Goal: Book appointment/travel/reservation

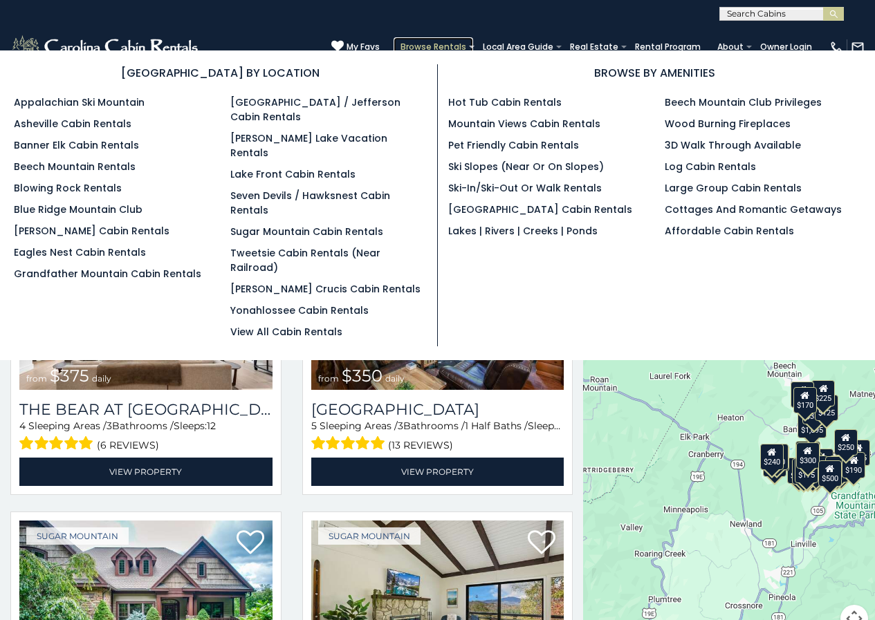
click at [469, 40] on link "Browse Rentals" at bounding box center [433, 46] width 80 height 19
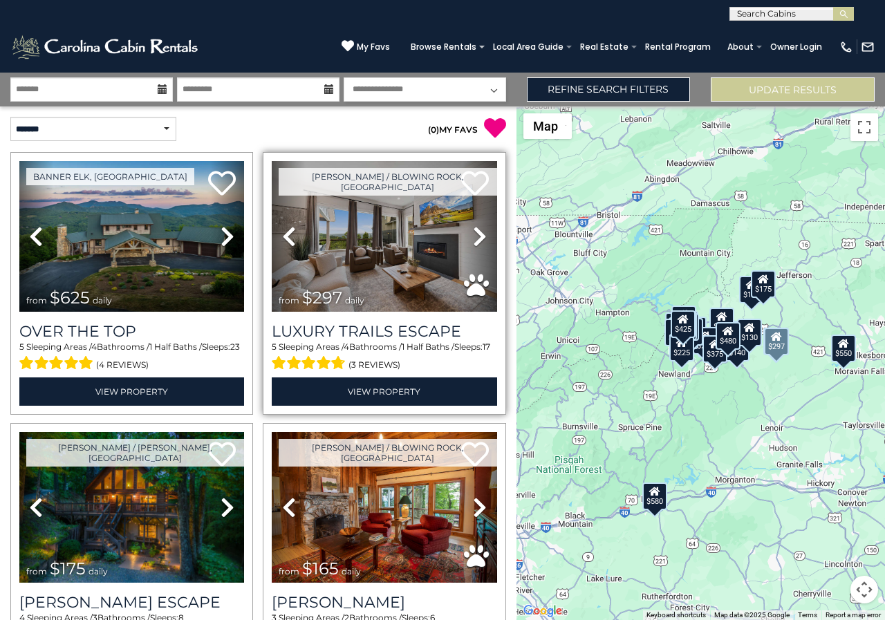
click at [274, 185] on link "Previous" at bounding box center [289, 236] width 34 height 151
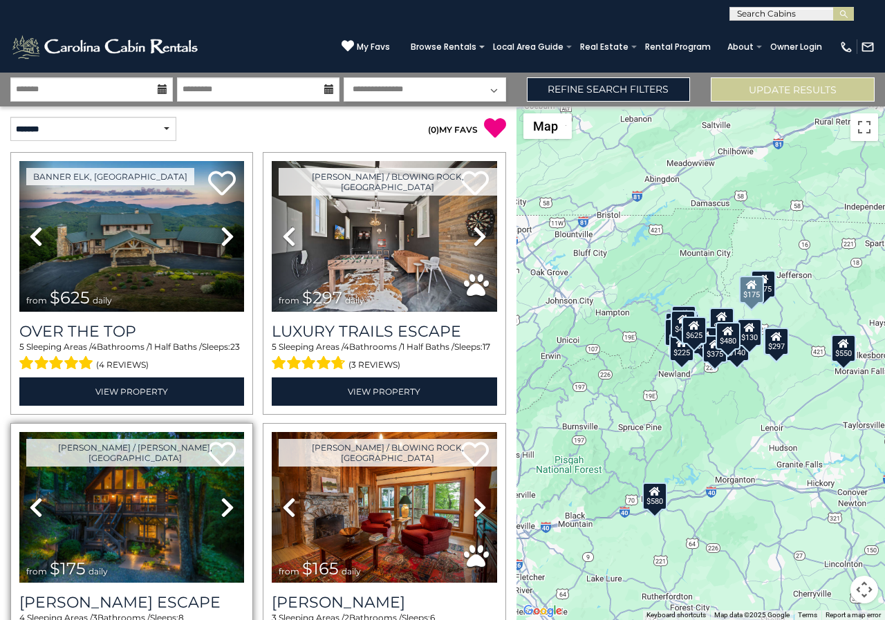
click at [214, 616] on div "4 Sleeping Areas / 3 Bathrooms / Sleeps: 8 (6 reviews)" at bounding box center [131, 628] width 225 height 33
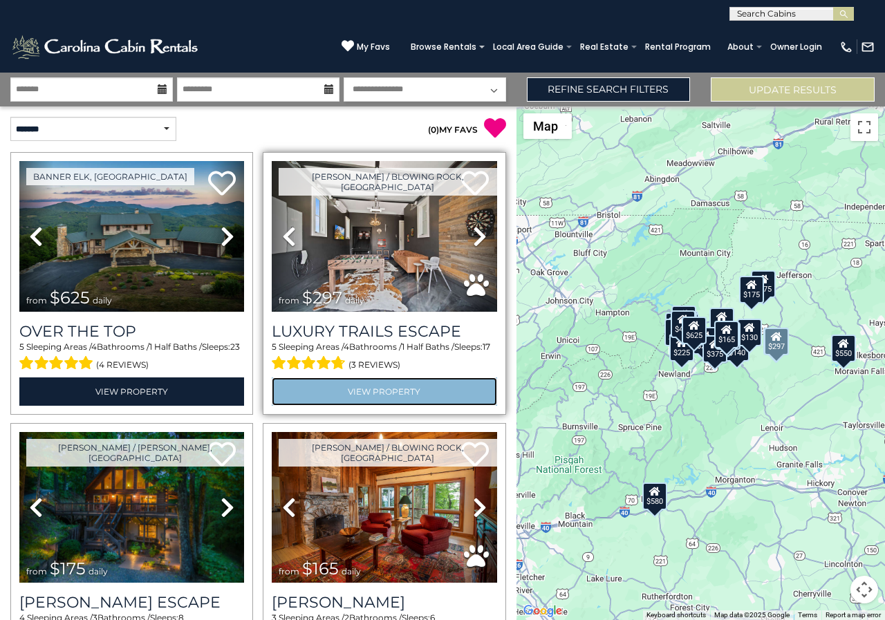
click at [304, 378] on link "View Property" at bounding box center [384, 391] width 225 height 28
